Goal: Task Accomplishment & Management: Use online tool/utility

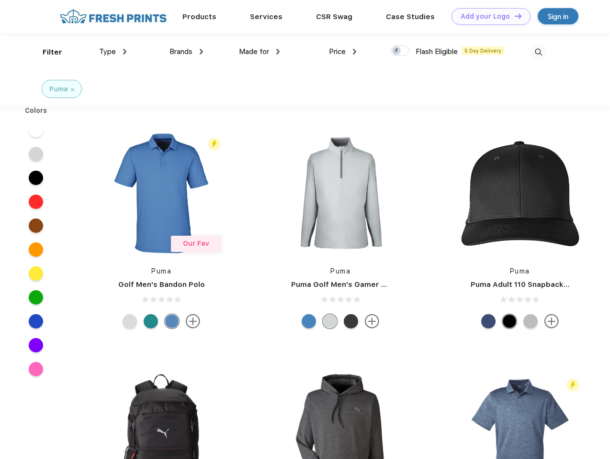
click at [487, 16] on link "Add your Logo Design Tool" at bounding box center [490, 16] width 79 height 17
click at [0, 0] on div "Design Tool" at bounding box center [0, 0] width 0 height 0
click at [514, 16] on link "Add your Logo Design Tool" at bounding box center [490, 16] width 79 height 17
click at [46, 52] on div "Filter" at bounding box center [53, 52] width 20 height 11
click at [113, 52] on span "Type" at bounding box center [107, 51] width 17 height 9
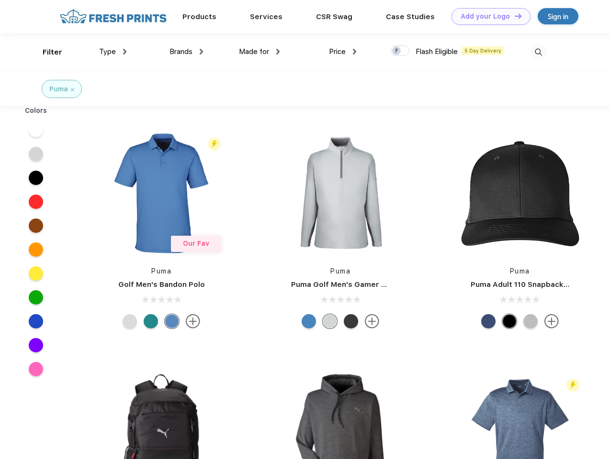
click at [186, 52] on span "Brands" at bounding box center [180, 51] width 23 height 9
click at [259, 52] on span "Made for" at bounding box center [254, 51] width 30 height 9
click at [343, 52] on span "Price" at bounding box center [337, 51] width 17 height 9
click at [400, 51] on div at bounding box center [400, 50] width 19 height 11
click at [397, 51] on input "checkbox" at bounding box center [394, 48] width 6 height 6
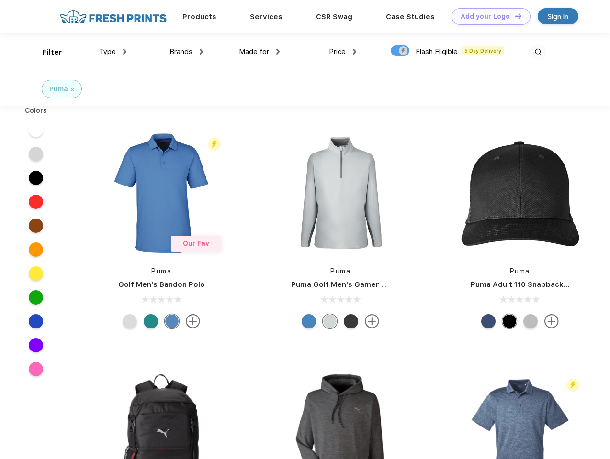
click at [538, 52] on img at bounding box center [538, 53] width 16 height 16
